Goal: Contribute content: Add original content to the website for others to see

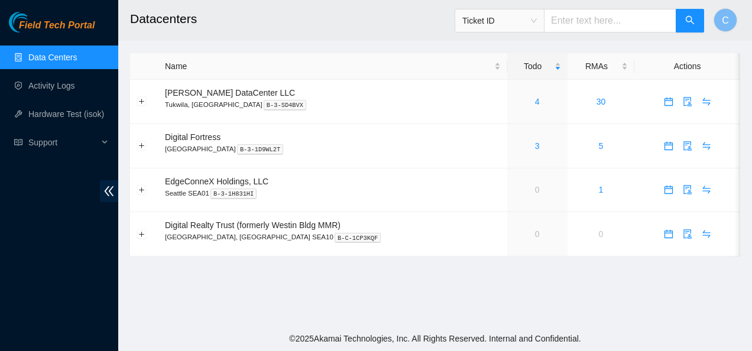
click at [748, 88] on main "Datacenters Ticket ID C Name Todo RMAs Actions [PERSON_NAME] DataCenter LLC [GE…" at bounding box center [435, 163] width 634 height 326
click at [31, 89] on link "Activity Logs" at bounding box center [51, 85] width 47 height 9
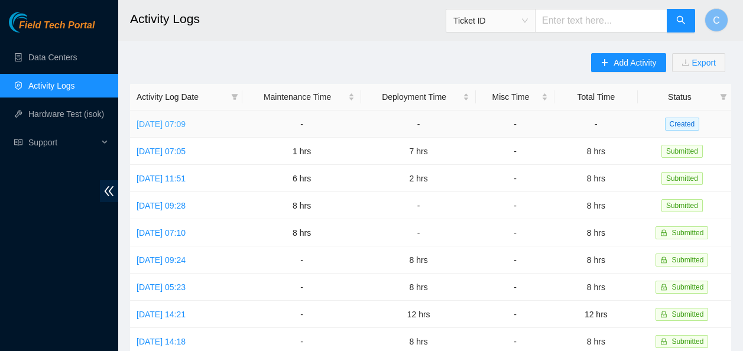
click at [186, 125] on link "[DATE] 07:09" at bounding box center [161, 123] width 49 height 9
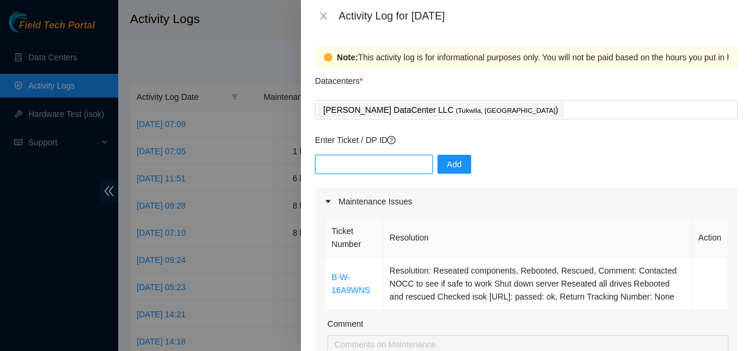
click at [374, 160] on input "text" at bounding box center [374, 164] width 118 height 19
paste input "P85242"
type input "dpP85242"
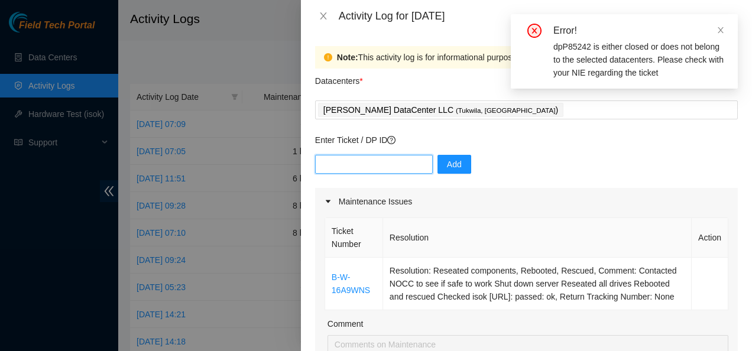
click at [376, 167] on input "text" at bounding box center [374, 164] width 118 height 19
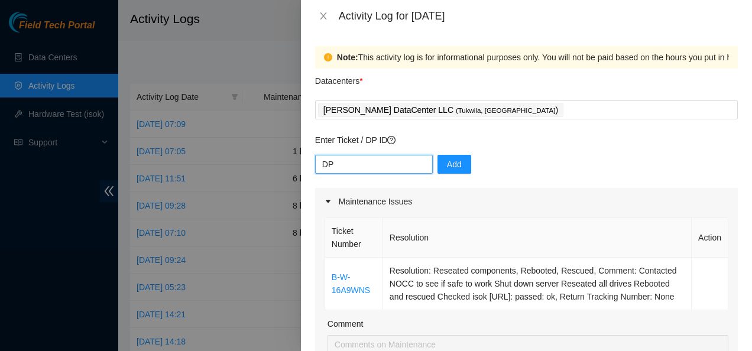
paste input "P85242"
type input "DPP85242"
click at [741, 166] on div "Note: This activity log is for informational purposes only. You will not be pai…" at bounding box center [526, 191] width 451 height 319
click at [336, 167] on input "text" at bounding box center [374, 163] width 118 height 19
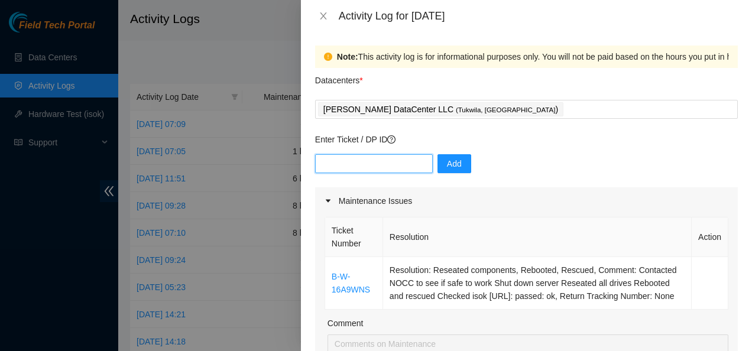
paste input "DP85242"
type input "DP85242"
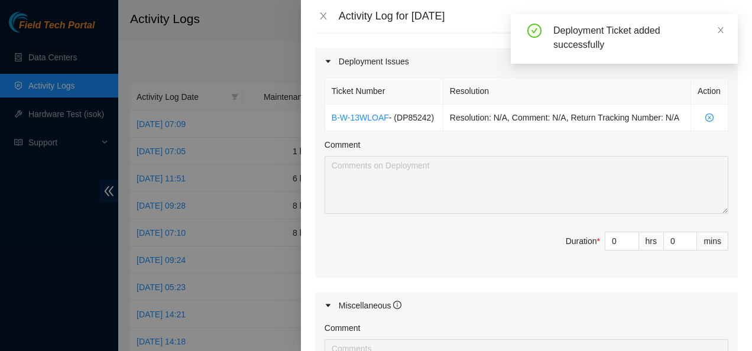
scroll to position [423, 0]
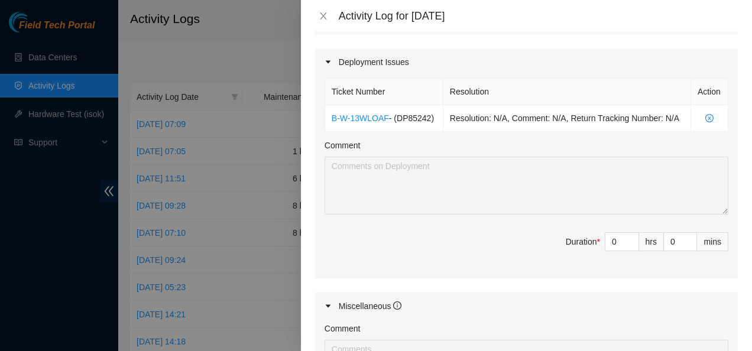
click at [739, 164] on div "Note: This activity log is for informational purposes only. You will not be pai…" at bounding box center [526, 191] width 451 height 319
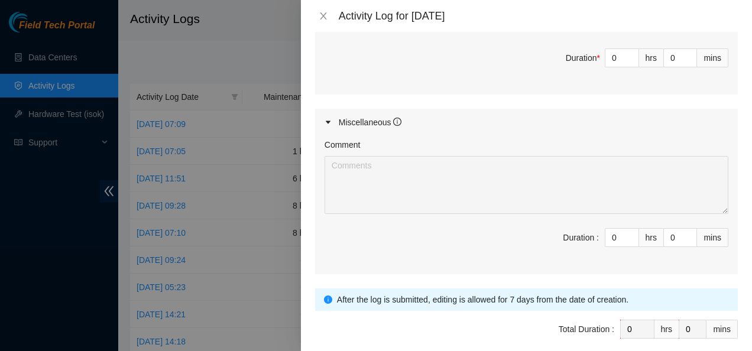
scroll to position [608, 0]
click at [608, 245] on input "0" at bounding box center [621, 237] width 33 height 18
type input "7"
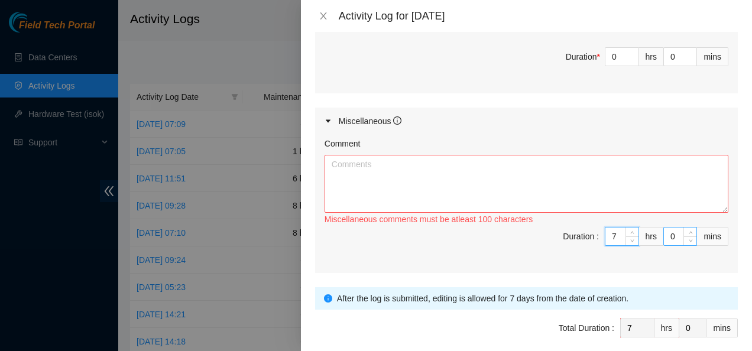
type input "7"
click at [669, 245] on input "0" at bounding box center [680, 237] width 33 height 18
type input "3"
type input "30"
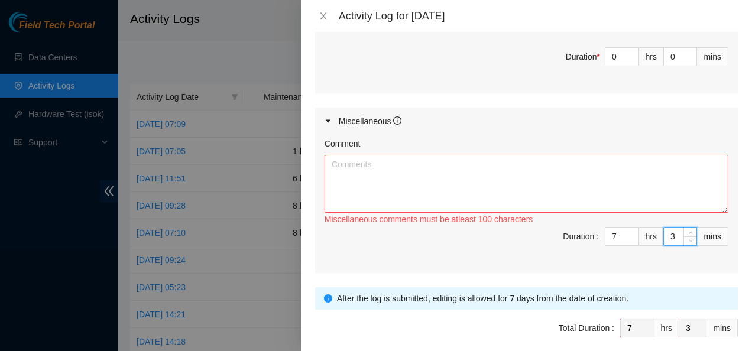
type input "30"
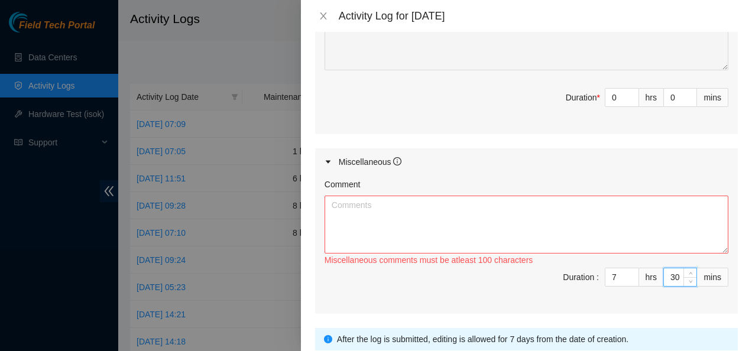
scroll to position [566, 0]
type input "3"
type input "0"
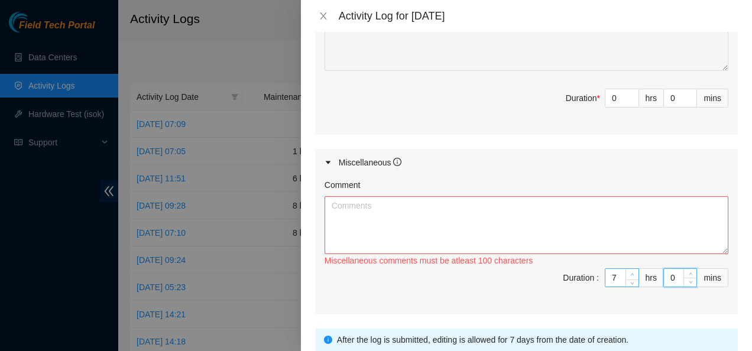
type input "8"
click at [629, 278] on span "up" at bounding box center [632, 274] width 7 height 7
type input "7"
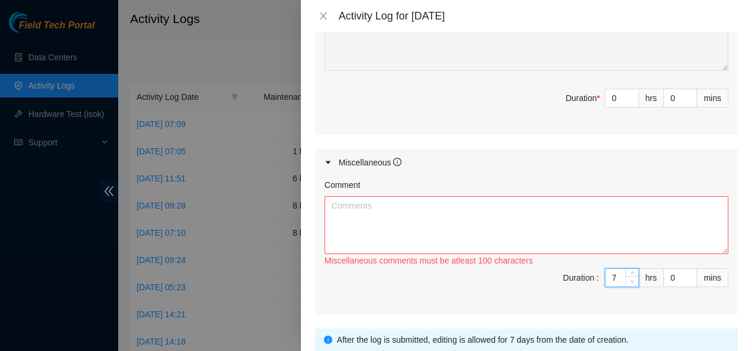
click at [631, 283] on icon "down" at bounding box center [633, 281] width 4 height 2
type input "6"
click at [631, 283] on icon "down" at bounding box center [633, 281] width 4 height 2
type input "5"
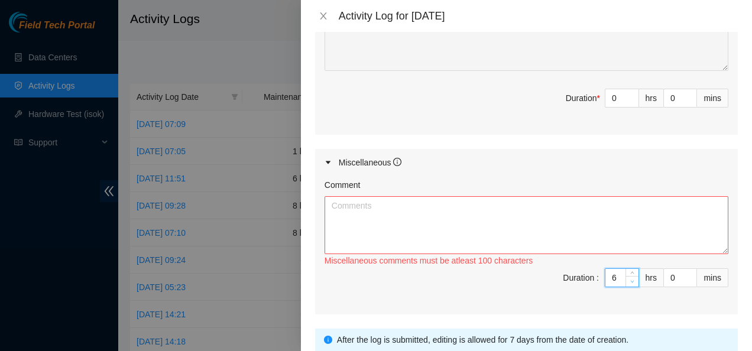
type input "5"
click at [631, 283] on icon "down" at bounding box center [633, 281] width 4 height 2
type input "4"
click at [631, 283] on icon "down" at bounding box center [633, 281] width 4 height 2
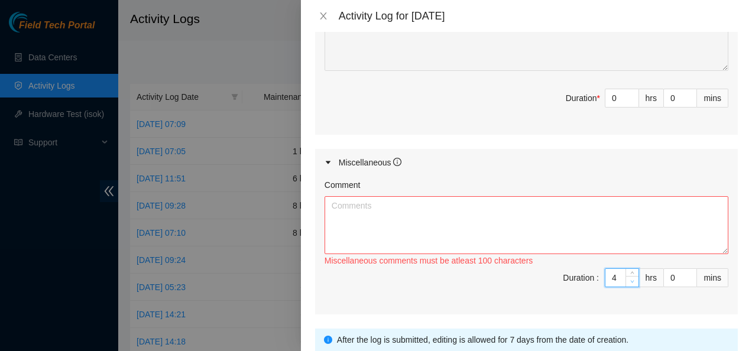
type input "3"
click at [631, 283] on icon "down" at bounding box center [633, 281] width 4 height 2
type input "2"
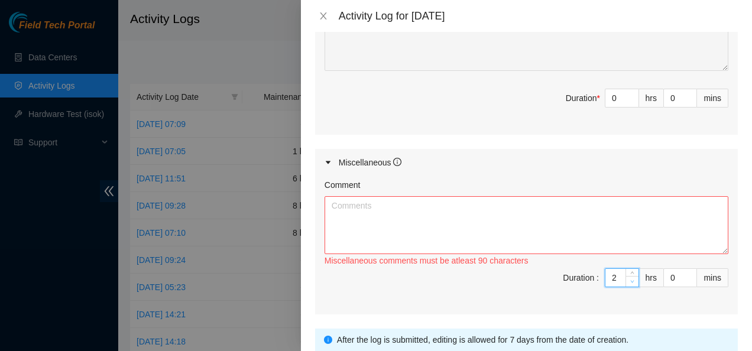
click at [631, 283] on icon "down" at bounding box center [633, 281] width 4 height 2
type input "1"
click at [631, 283] on icon "down" at bounding box center [633, 281] width 4 height 2
type input "0"
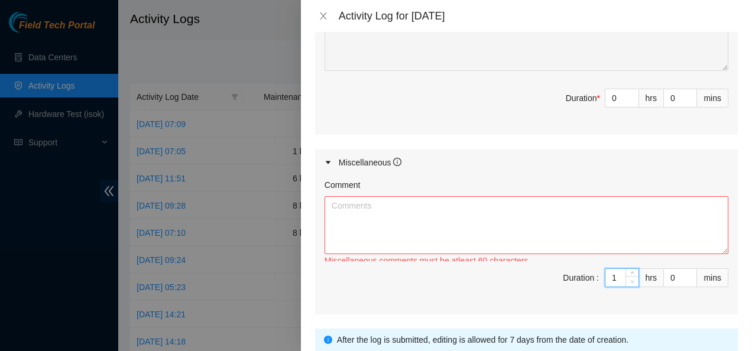
type input "0"
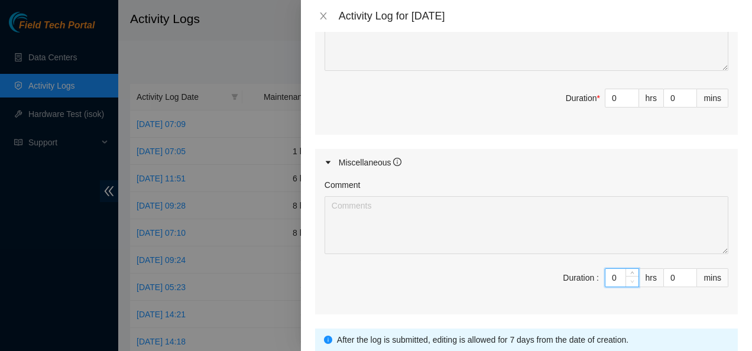
click at [630, 284] on icon "down" at bounding box center [632, 282] width 4 height 4
click at [608, 107] on input "0" at bounding box center [621, 98] width 33 height 18
type input "7"
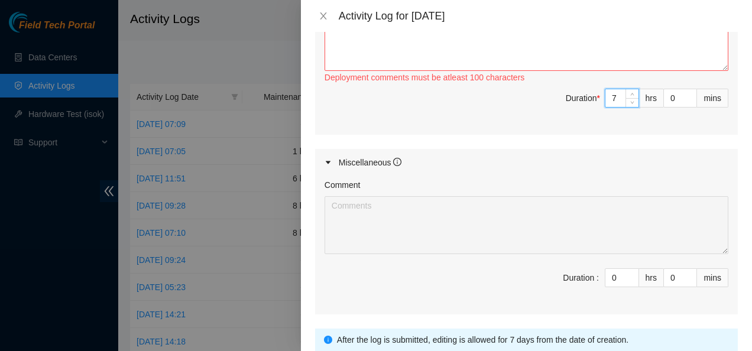
type input "7"
type input "3"
type input "30"
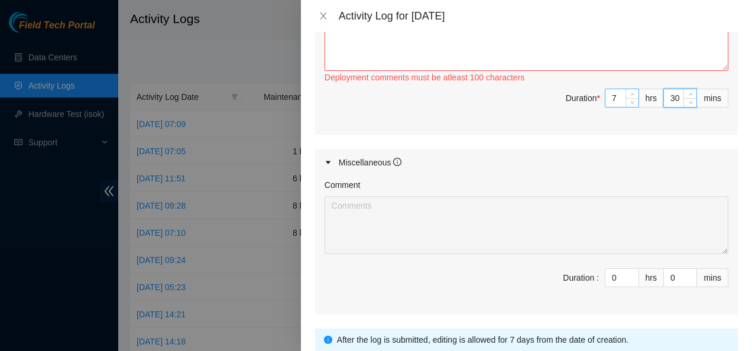
scroll to position [514, 0]
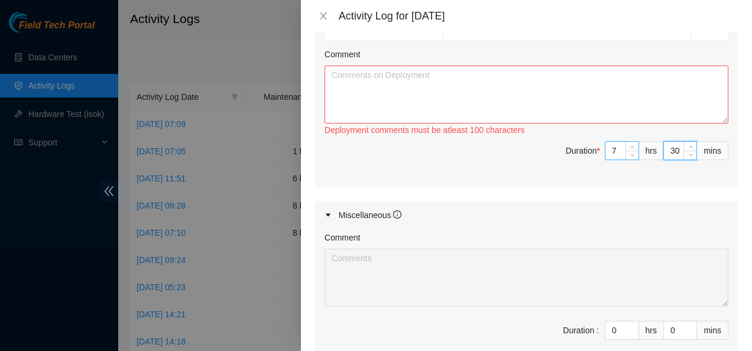
type input "3"
type input "0"
type input "3"
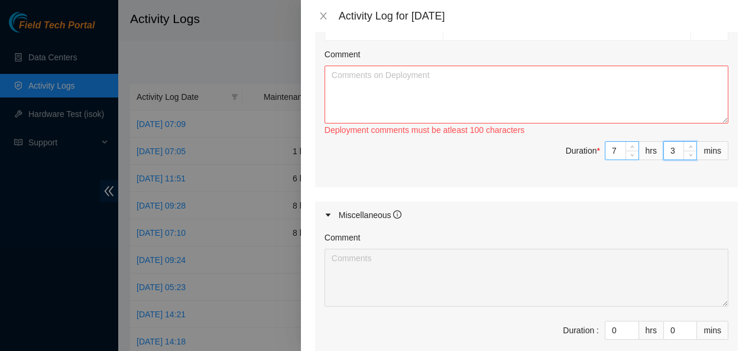
type input "30"
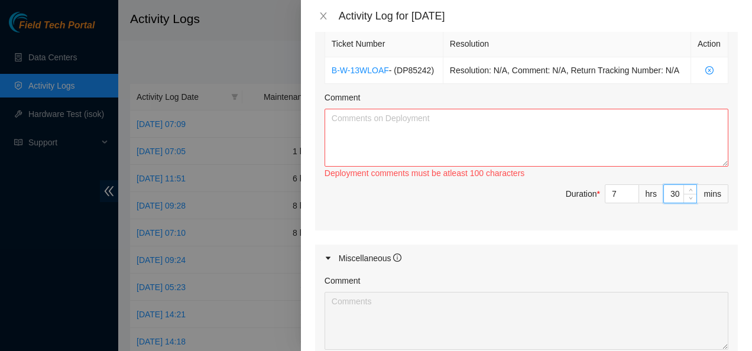
scroll to position [471, 0]
type input "30"
click at [598, 134] on textarea "Comment" at bounding box center [527, 138] width 404 height 58
paste textarea "Progress on DP85242 ([DATE]): - Contacted [PERSON_NAME] to notify Net Techs [PE…"
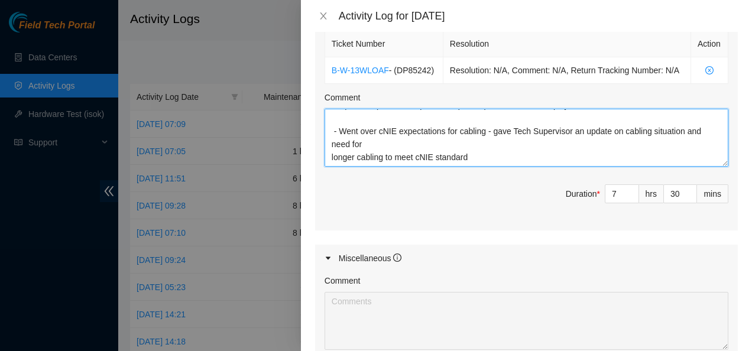
scroll to position [0, 0]
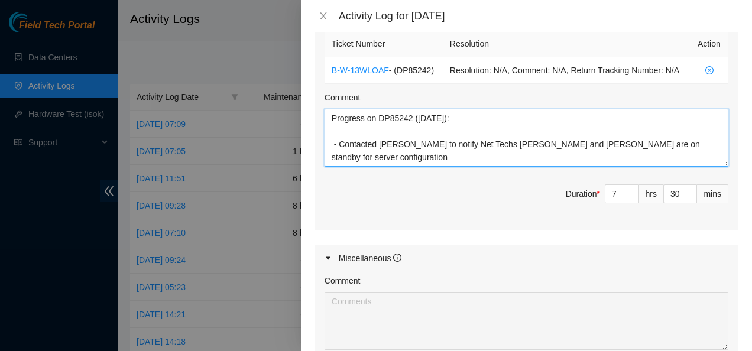
click at [459, 131] on textarea "Progress on DP85242 ([DATE]): - Contacted [PERSON_NAME] to notify Net Techs [PE…" at bounding box center [527, 138] width 404 height 58
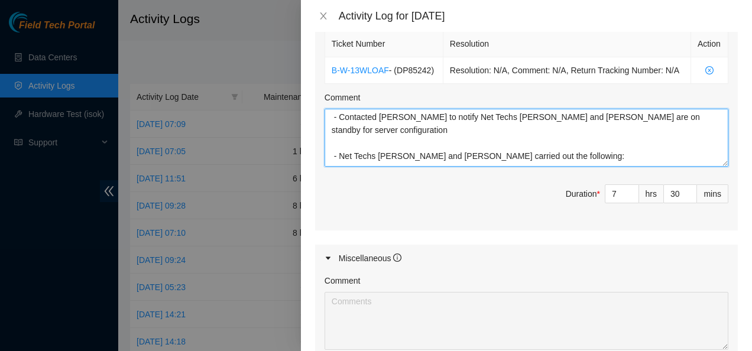
scroll to position [27, 0]
drag, startPoint x: 528, startPoint y: 157, endPoint x: 392, endPoint y: 155, distance: 135.4
click at [392, 155] on textarea "Progress on DP85242 - Contacted [PERSON_NAME] to notify Net Techs [PERSON_NAME]…" at bounding box center [527, 138] width 404 height 58
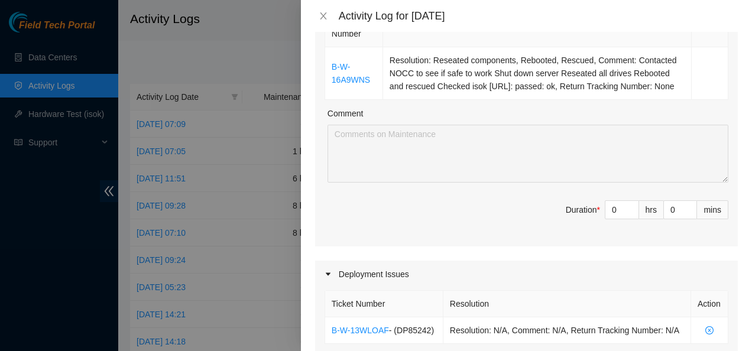
scroll to position [210, 0]
type textarea "Progress on DP85242 -Contacted NIE to know we are on standby for him to work on…"
click at [665, 219] on input "0" at bounding box center [680, 211] width 33 height 18
type input "3"
type input "33"
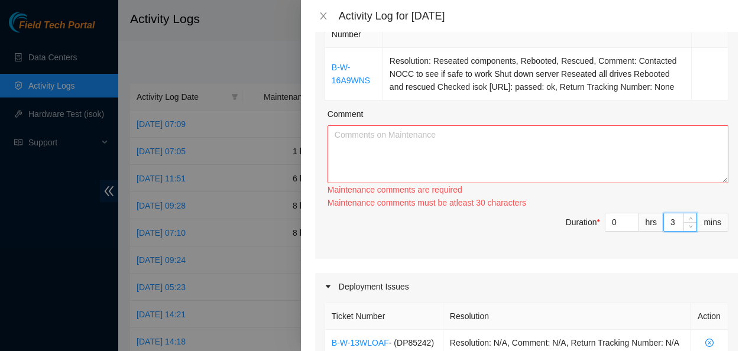
type input "30"
type input "8"
type input "0"
type input "30"
drag, startPoint x: 410, startPoint y: 99, endPoint x: 336, endPoint y: 80, distance: 76.8
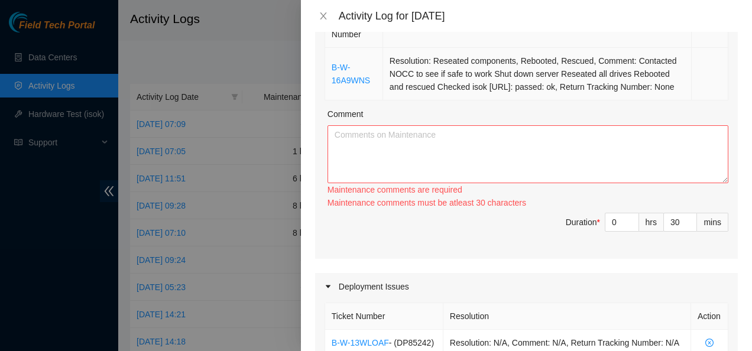
click at [336, 80] on tr "B-W-16A9WNS Resolution: Reseated components, Rebooted, Rescued, Comment: Contac…" at bounding box center [526, 74] width 403 height 53
drag, startPoint x: 336, startPoint y: 80, endPoint x: 328, endPoint y: 72, distance: 10.9
click at [328, 72] on div "Ticket Number Resolution Action B-W-16A9WNS Resolution: Reseated components, Re…" at bounding box center [526, 132] width 423 height 254
click at [328, 72] on td "B-W-16A9WNS" at bounding box center [354, 74] width 58 height 53
drag, startPoint x: 328, startPoint y: 72, endPoint x: 397, endPoint y: 97, distance: 73.5
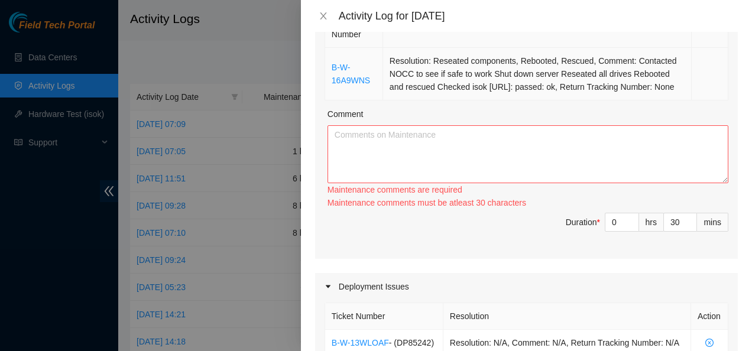
click at [397, 97] on tr "B-W-16A9WNS Resolution: Reseated components, Rebooted, Rescued, Comment: Contac…" at bounding box center [526, 74] width 403 height 53
click at [430, 147] on textarea "Comment" at bounding box center [527, 154] width 401 height 58
paste textarea "B-W-16A9WNS Resolution: Reseated components, Rebooted, Rescued, Comment: Contac…"
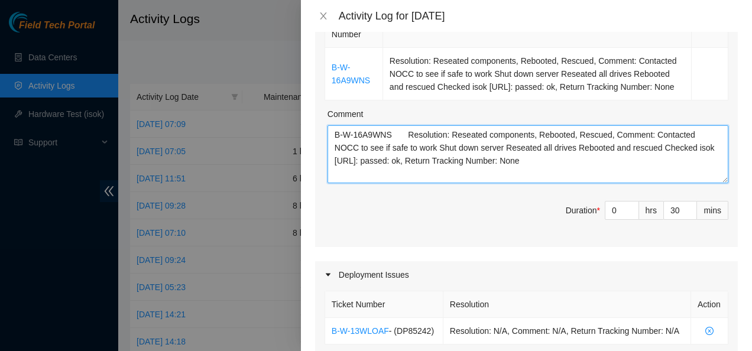
click at [396, 148] on textarea "B-W-16A9WNS Resolution: Reseated components, Rebooted, Rescued, Comment: Contac…" at bounding box center [527, 154] width 401 height 58
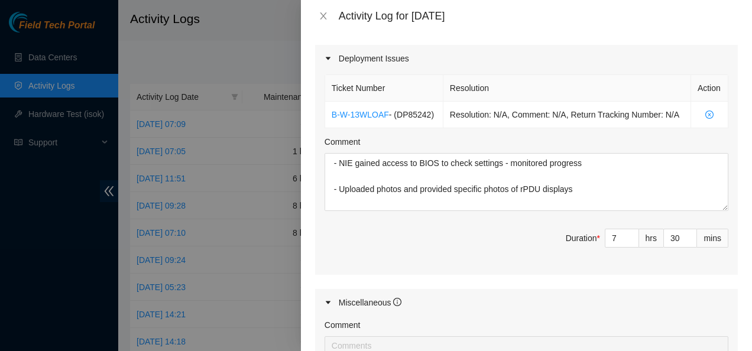
scroll to position [670, 0]
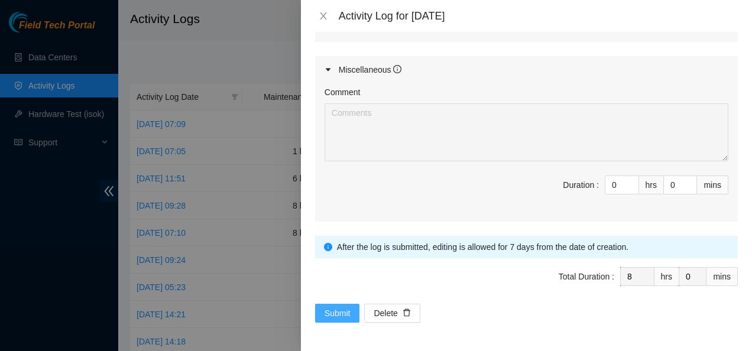
type textarea "B-W-16A9WNS Resolution: Reseated components, Rebooted, Rescued, Comment: Contac…"
click at [344, 309] on span "Submit" at bounding box center [338, 313] width 26 height 13
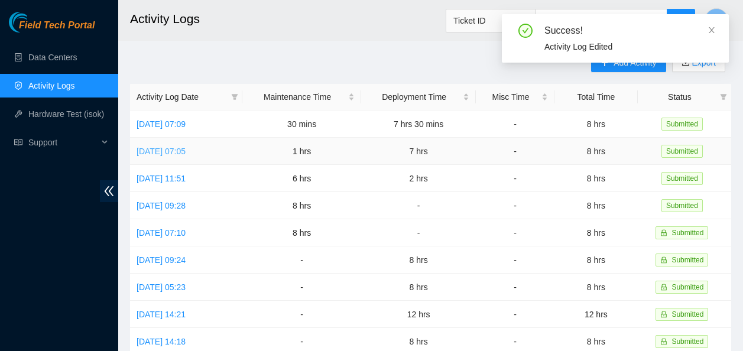
click at [186, 150] on link "[DATE] 07:05" at bounding box center [161, 151] width 49 height 9
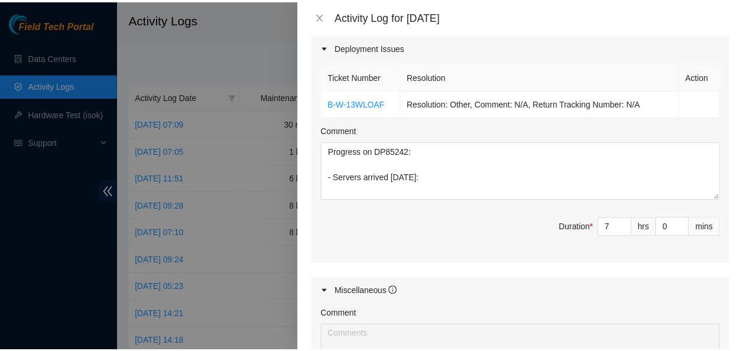
scroll to position [670, 0]
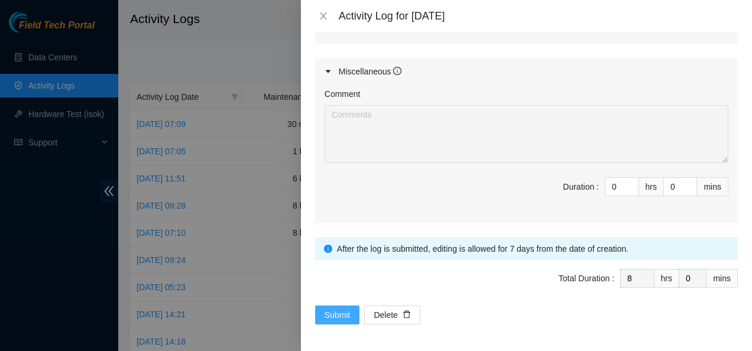
click at [333, 310] on span "Submit" at bounding box center [338, 315] width 26 height 13
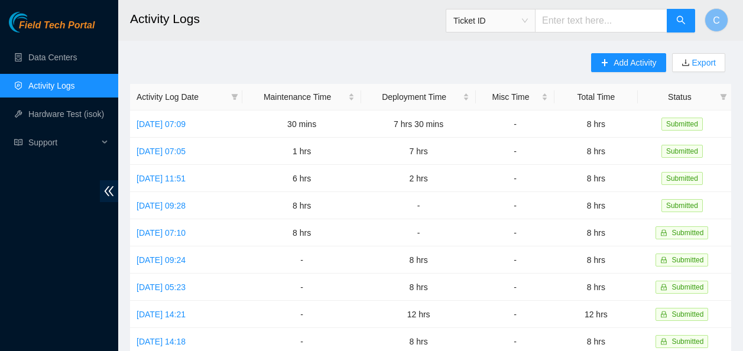
click at [738, 105] on main "Activity Logs Ticket ID C Add Activity Export Activity Log Date Maintenance Tim…" at bounding box center [430, 352] width 625 height 704
